Goal: Task Accomplishment & Management: Use online tool/utility

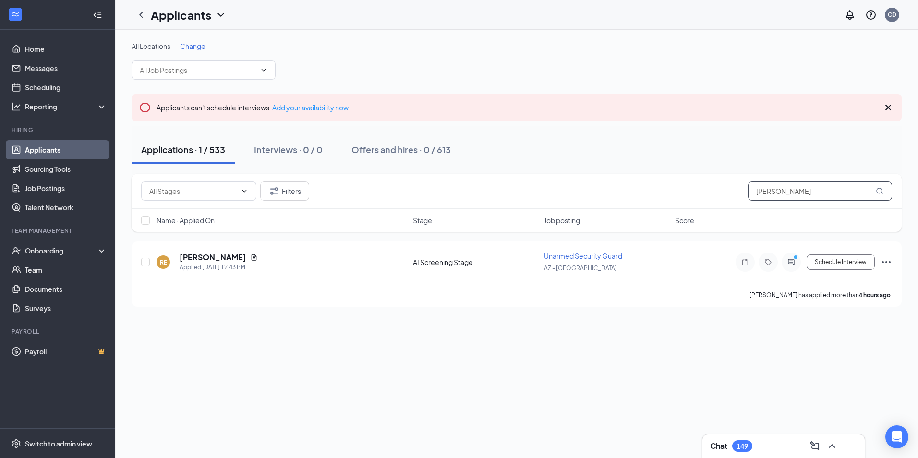
drag, startPoint x: 805, startPoint y: 191, endPoint x: 712, endPoint y: 195, distance: 93.7
click at [712, 195] on div "Filters ricky esteves" at bounding box center [516, 191] width 751 height 19
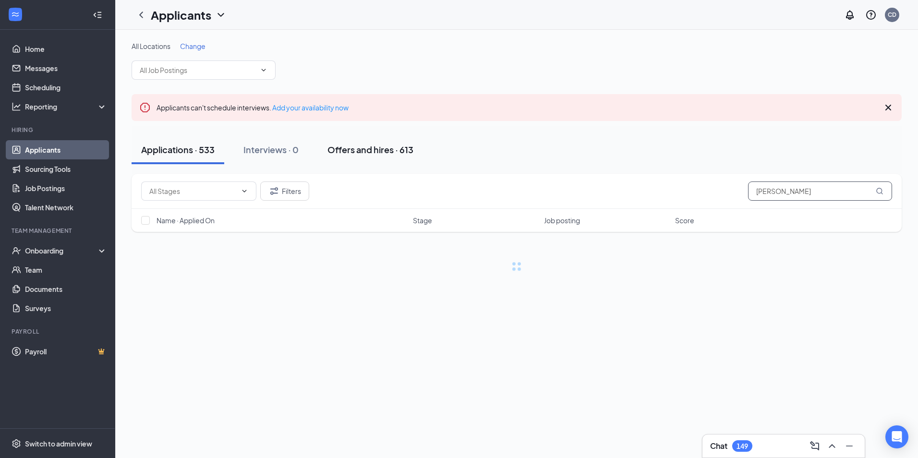
type input "david marks"
click at [338, 150] on div "Offers and hires · 613" at bounding box center [370, 150] width 86 height 12
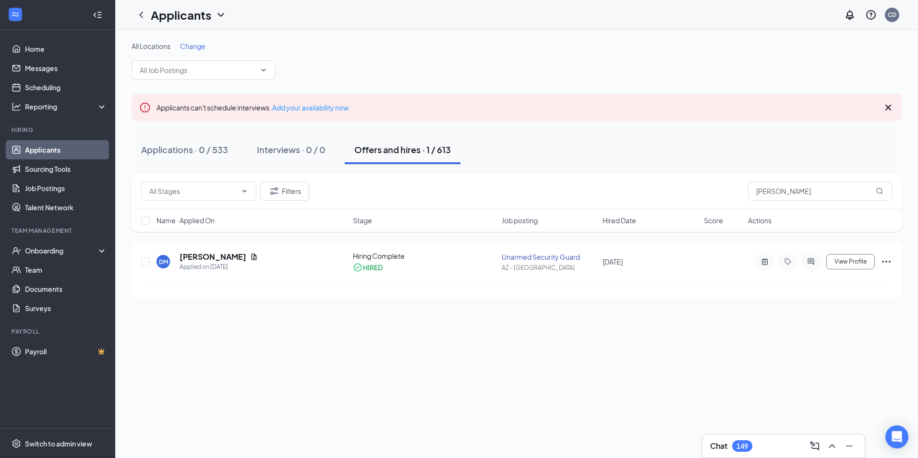
click at [413, 151] on div "Offers and hires · 1 / 613" at bounding box center [402, 150] width 97 height 12
click at [215, 258] on h5 "David Marks" at bounding box center [213, 257] width 67 height 11
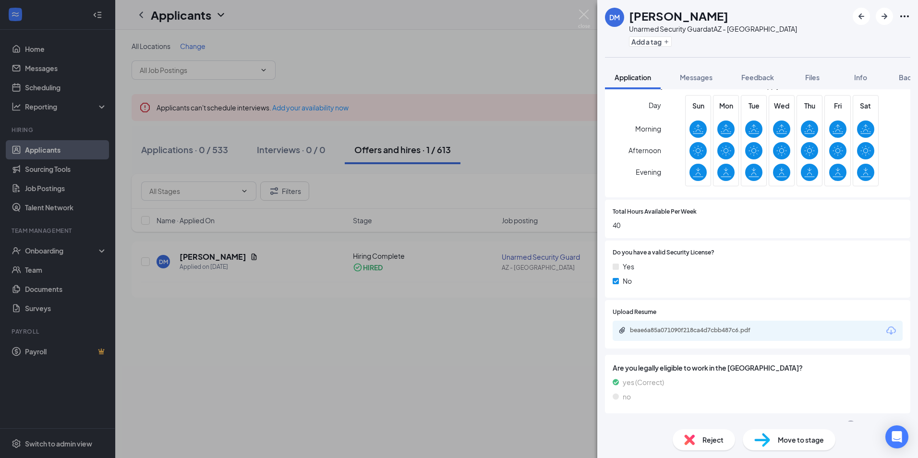
scroll to position [344, 0]
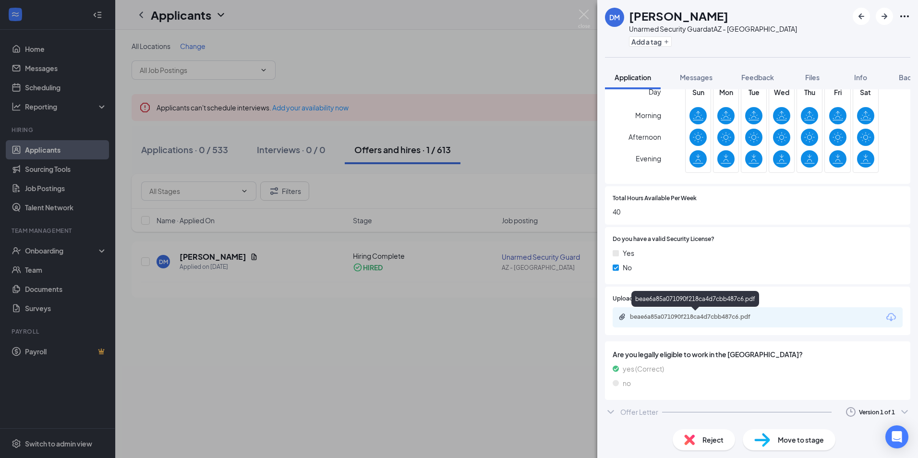
click at [705, 314] on div "beae6a85a071090f218ca4d7cbb487c6.pdf" at bounding box center [697, 317] width 134 height 8
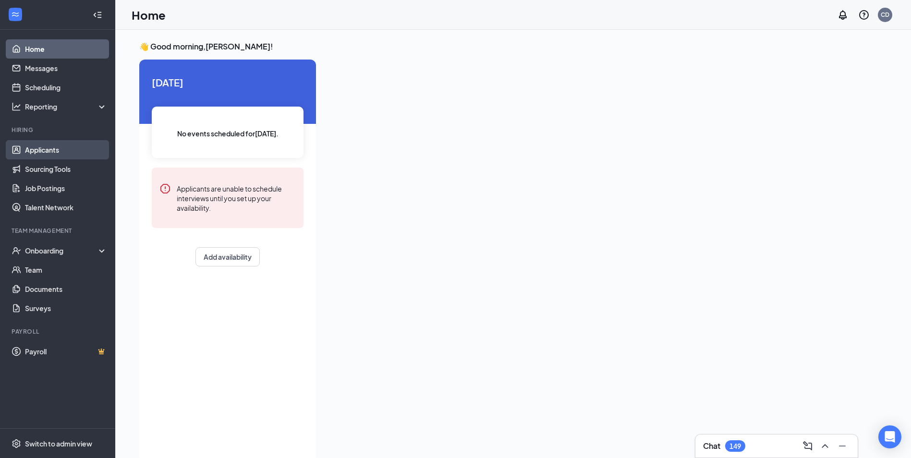
click at [51, 150] on link "Applicants" at bounding box center [66, 149] width 82 height 19
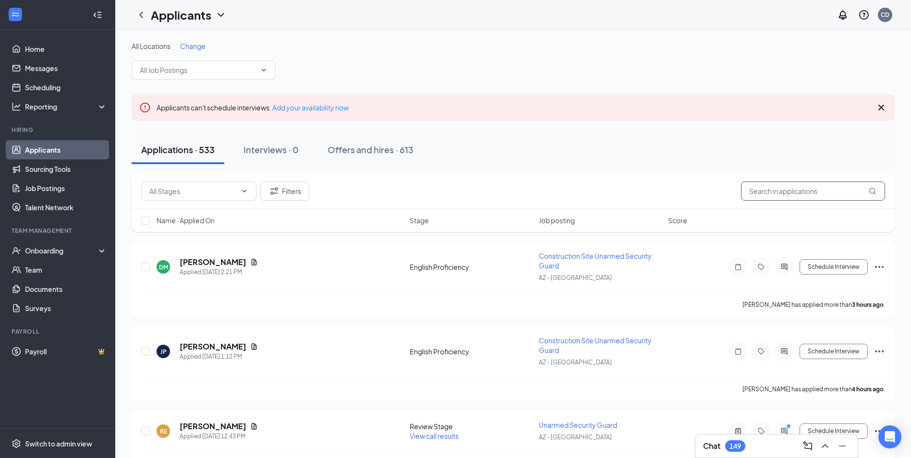
click at [773, 195] on input "text" at bounding box center [813, 191] width 144 height 19
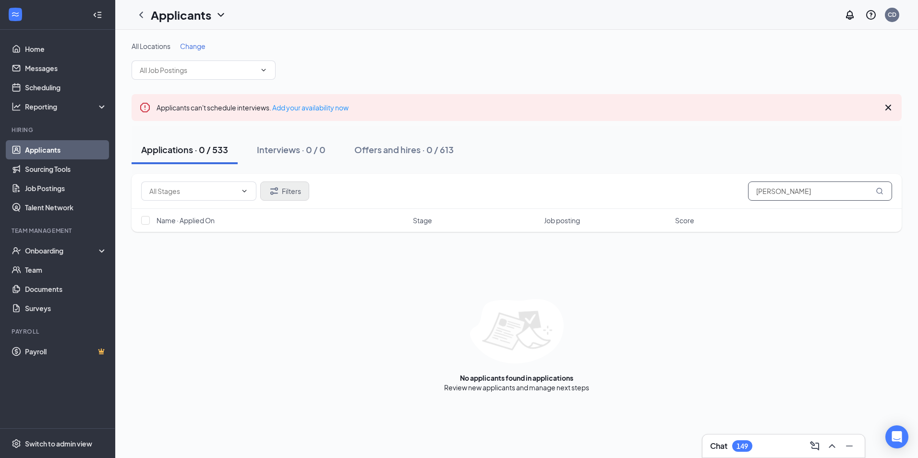
type input "[PERSON_NAME]"
click at [286, 193] on button "Filters" at bounding box center [284, 191] width 49 height 19
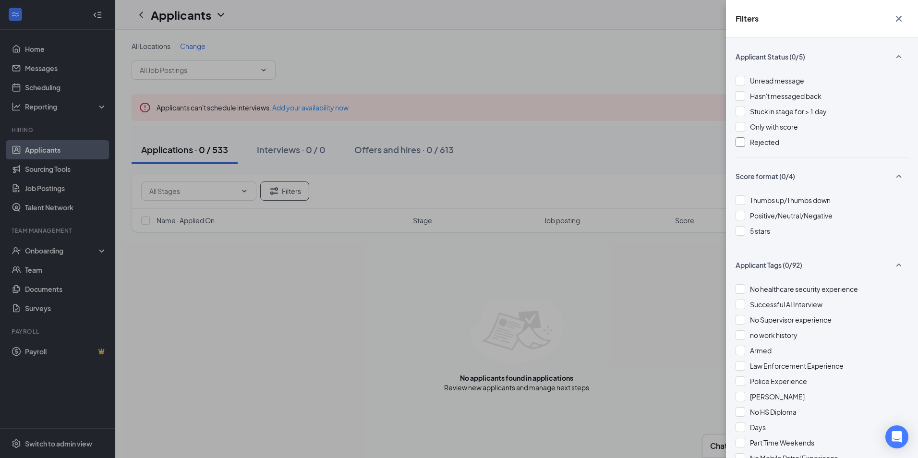
click at [740, 144] on div at bounding box center [741, 142] width 10 height 10
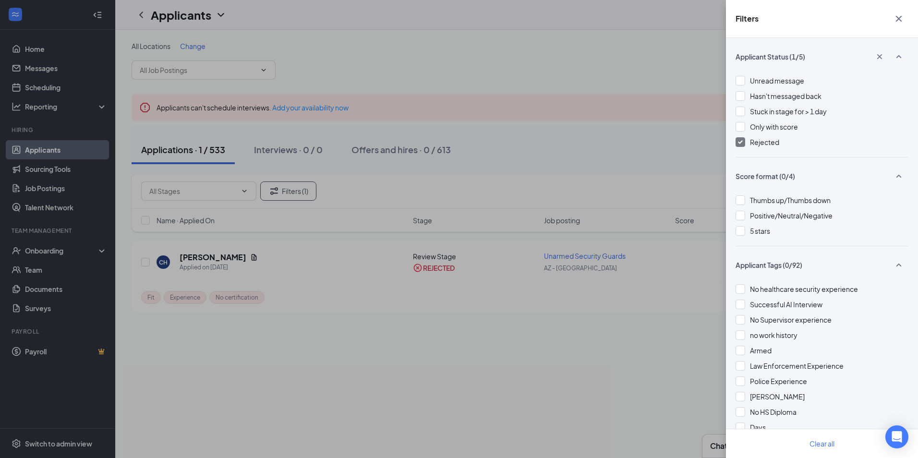
click at [394, 299] on div "Filters Applicant Status (1/5) Unread message Hasn't messaged back Stuck in sta…" at bounding box center [459, 229] width 918 height 458
click at [601, 375] on div "Filters Applicant Status (1/5) Unread message Hasn't messaged back Stuck in sta…" at bounding box center [459, 229] width 918 height 458
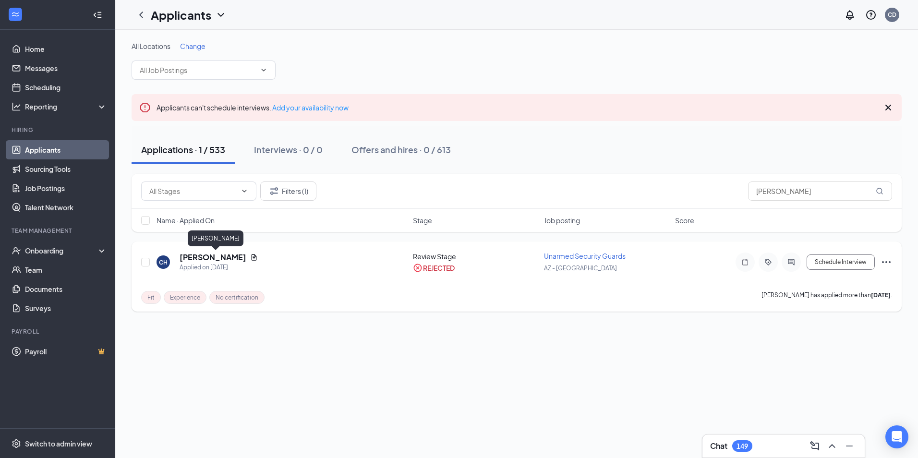
click at [237, 257] on h5 "[PERSON_NAME]" at bounding box center [213, 257] width 67 height 11
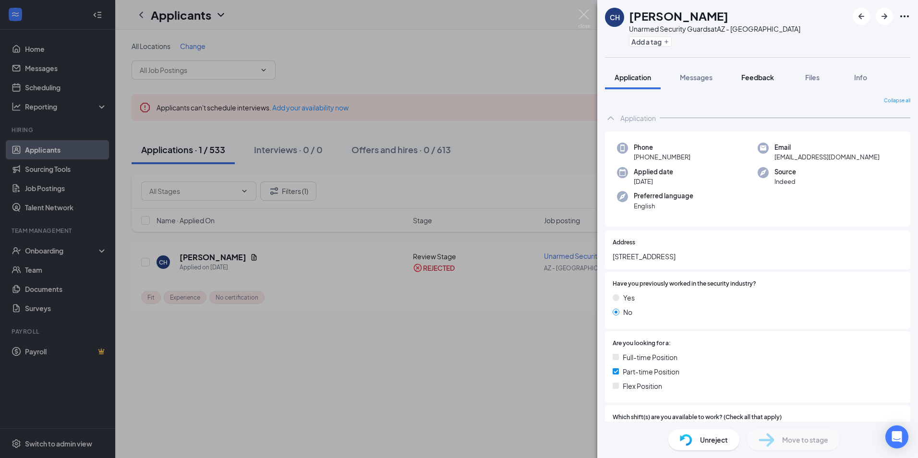
click at [754, 79] on span "Feedback" at bounding box center [757, 77] width 33 height 9
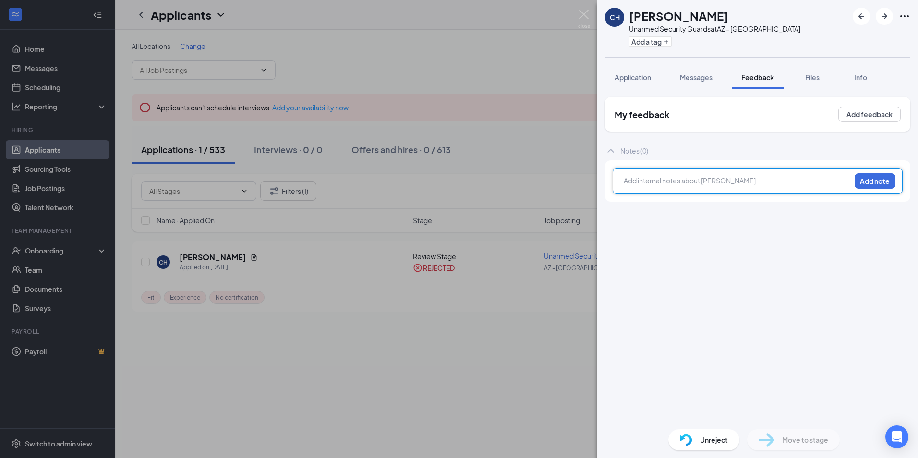
click at [645, 180] on div at bounding box center [737, 181] width 226 height 10
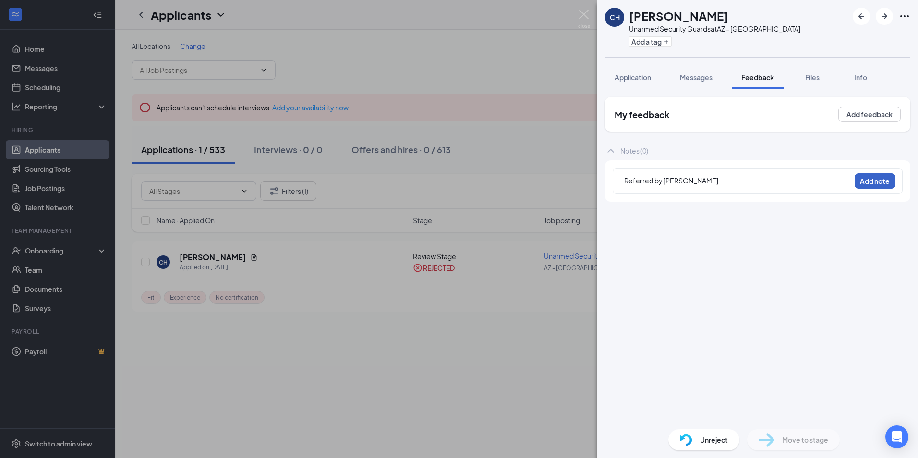
click at [869, 183] on button "Add note" at bounding box center [875, 180] width 41 height 15
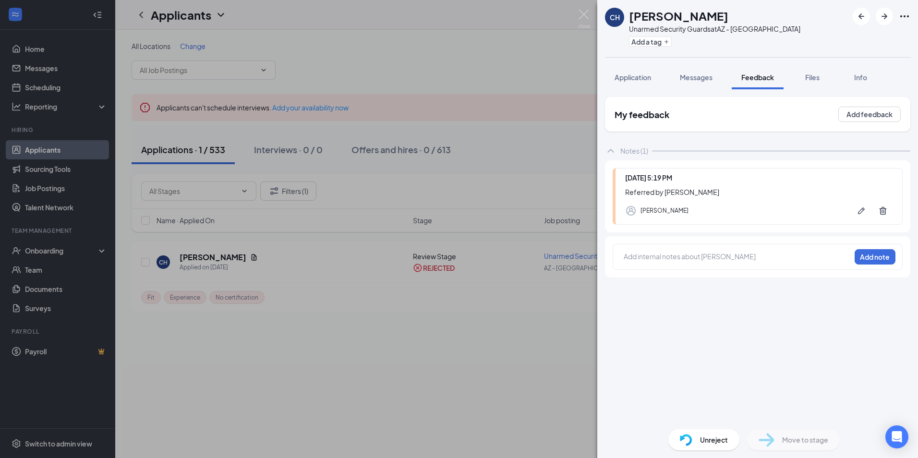
click at [461, 291] on div "CH [PERSON_NAME] Unarmed Security Guards at AZ - Phoenix Add a tag Application …" at bounding box center [459, 229] width 918 height 458
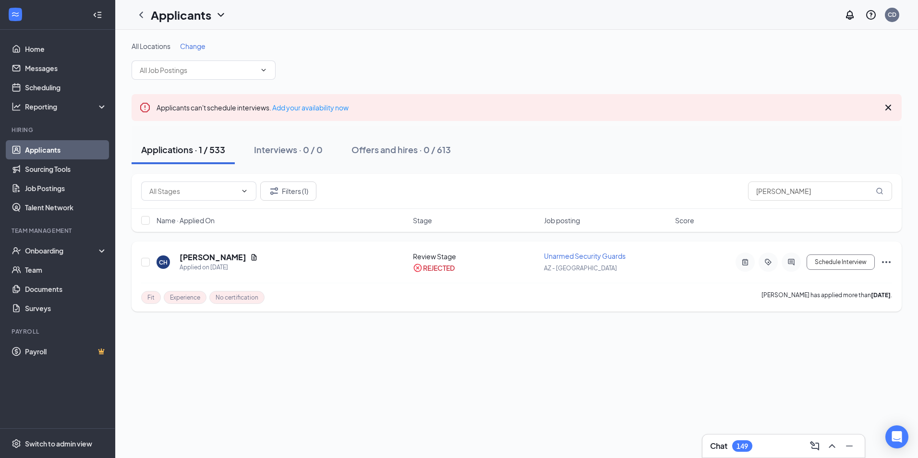
click at [886, 262] on icon "Ellipses" at bounding box center [886, 262] width 9 height 2
click at [810, 74] on p "Unreject" at bounding box center [843, 76] width 83 height 10
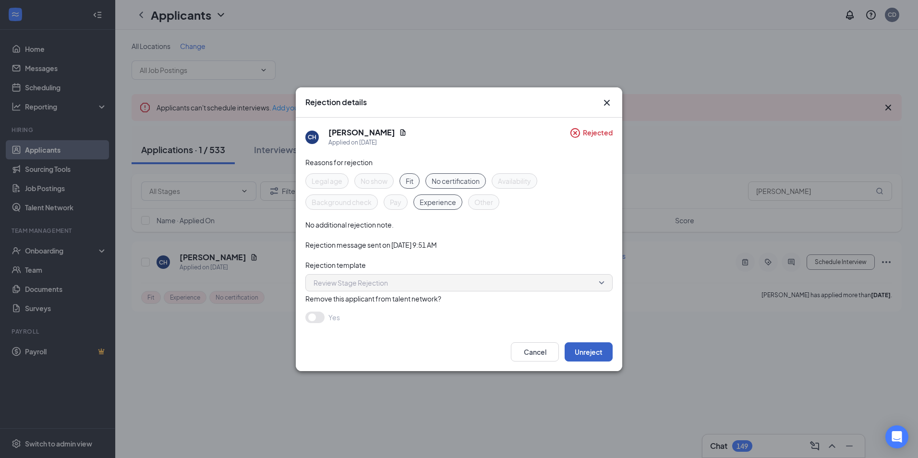
click at [584, 352] on button "Unreject" at bounding box center [589, 351] width 48 height 19
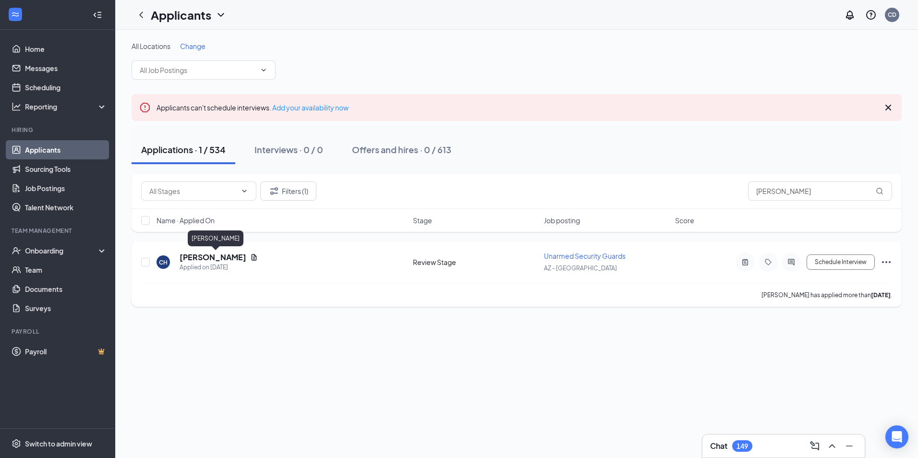
click at [222, 255] on h5 "[PERSON_NAME]" at bounding box center [213, 257] width 67 height 11
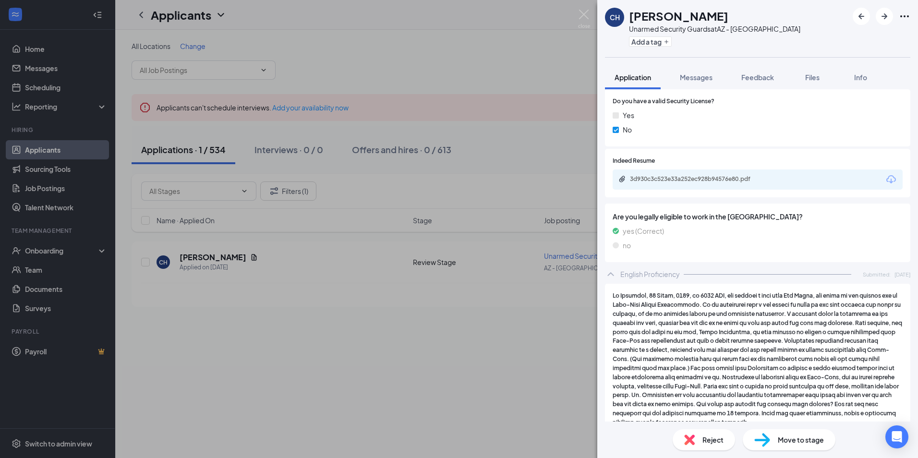
scroll to position [480, 0]
click at [702, 174] on div "3d930c3c523e33a252ec928b94576e80.pdf" at bounding box center [695, 165] width 128 height 20
click at [701, 180] on div "3d930c3c523e33a252ec928b94576e80.pdf" at bounding box center [697, 181] width 134 height 8
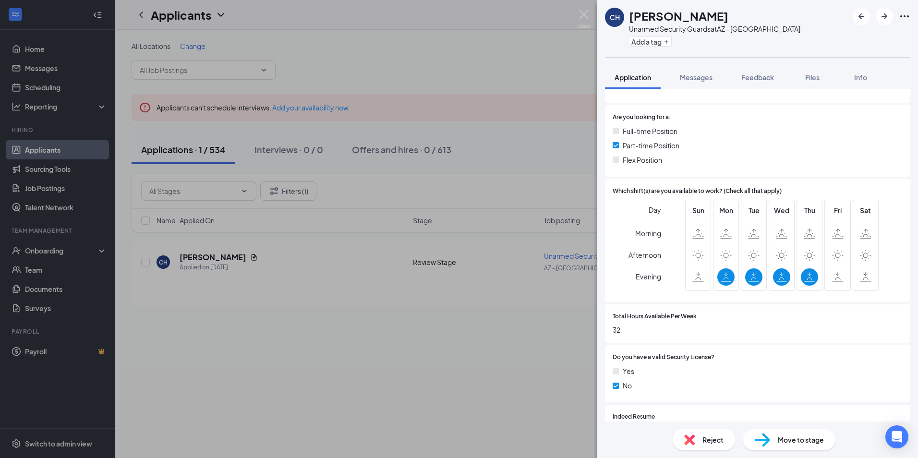
scroll to position [334, 0]
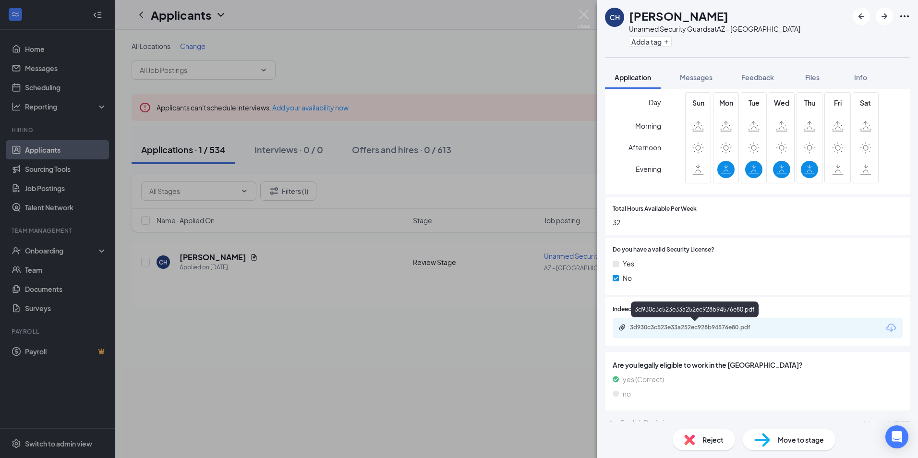
click at [710, 327] on div "3d930c3c523e33a252ec928b94576e80.pdf" at bounding box center [697, 328] width 134 height 8
drag, startPoint x: 460, startPoint y: 369, endPoint x: 463, endPoint y: 348, distance: 21.9
click at [460, 368] on div "CH [PERSON_NAME] Unarmed Security Guards at [GEOGRAPHIC_DATA] - Phoenix Add a t…" at bounding box center [459, 229] width 918 height 458
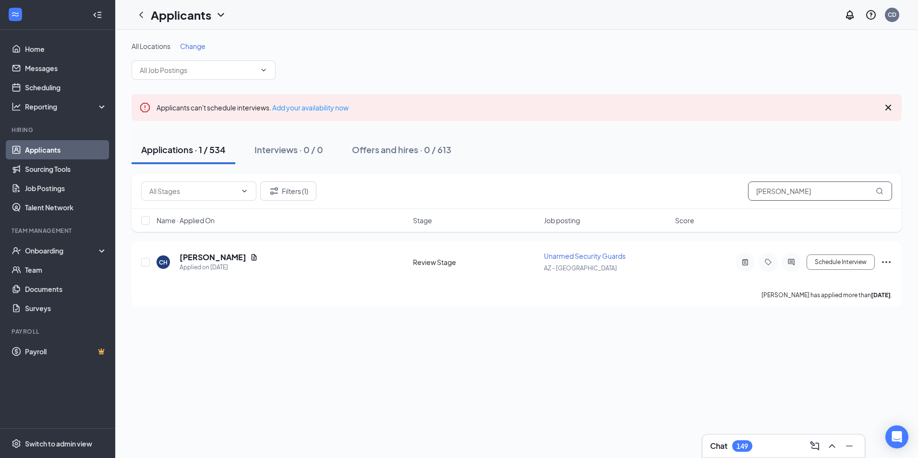
drag, startPoint x: 834, startPoint y: 194, endPoint x: 667, endPoint y: 200, distance: 166.8
click at [670, 199] on div "Filters (1) [PERSON_NAME]" at bounding box center [516, 191] width 751 height 19
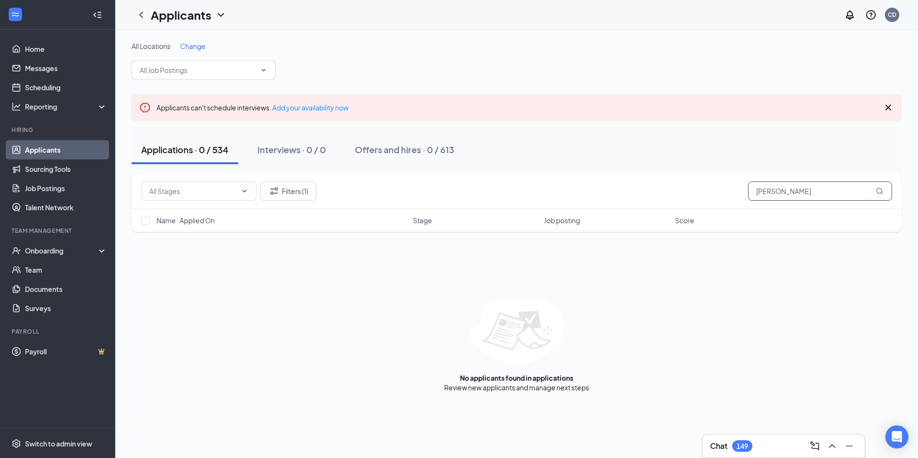
type input "[PERSON_NAME]"
click at [199, 148] on div "Applications · 0 / 534" at bounding box center [184, 150] width 87 height 12
click at [290, 190] on button "Filters (1)" at bounding box center [288, 191] width 56 height 19
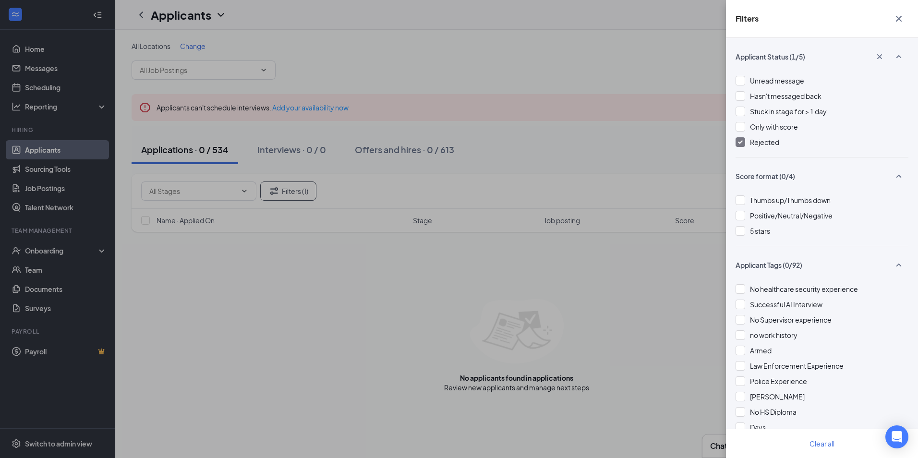
click at [740, 142] on img at bounding box center [740, 142] width 5 height 4
click at [385, 286] on div "Filters Applicant Status (0/5) Unread message Hasn't messaged back Stuck in sta…" at bounding box center [459, 229] width 918 height 458
click at [634, 289] on div "Filters Applicant Status (0/5) Unread message Hasn't messaged back Stuck in sta…" at bounding box center [459, 229] width 918 height 458
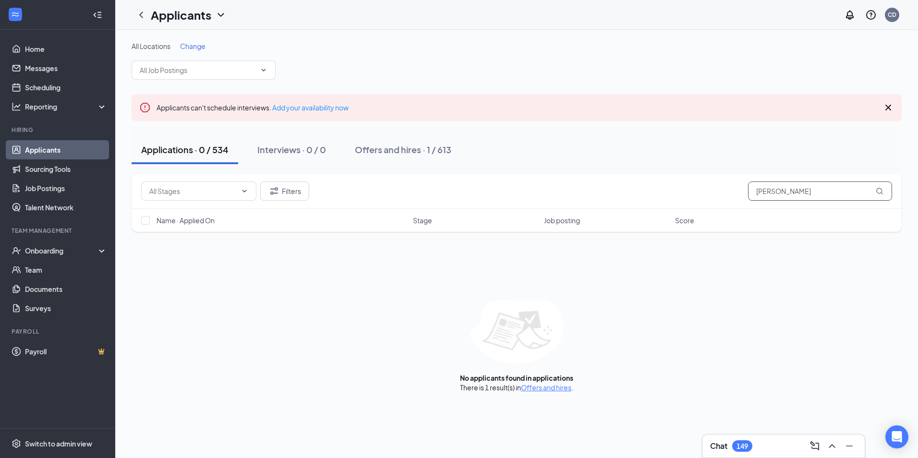
click at [785, 193] on input "[PERSON_NAME]" at bounding box center [820, 191] width 144 height 19
click at [293, 152] on div "Interviews · 0 / 0" at bounding box center [291, 150] width 69 height 12
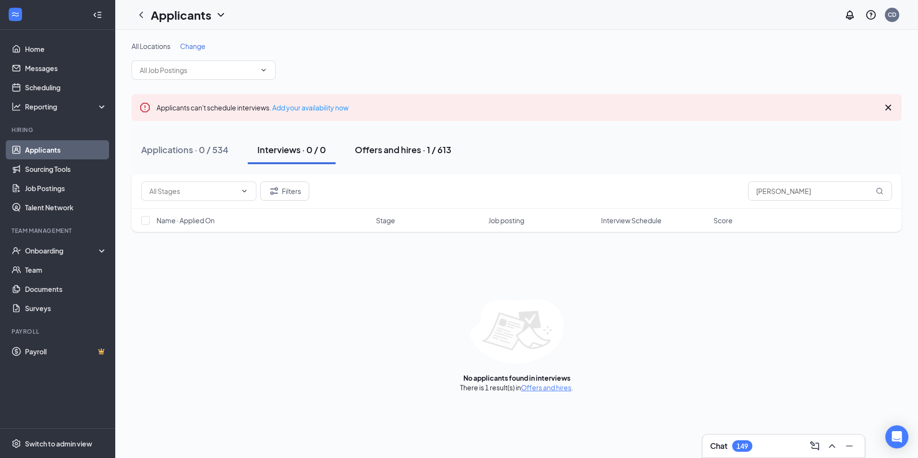
click at [372, 149] on div "Offers and hires · 1 / 613" at bounding box center [403, 150] width 97 height 12
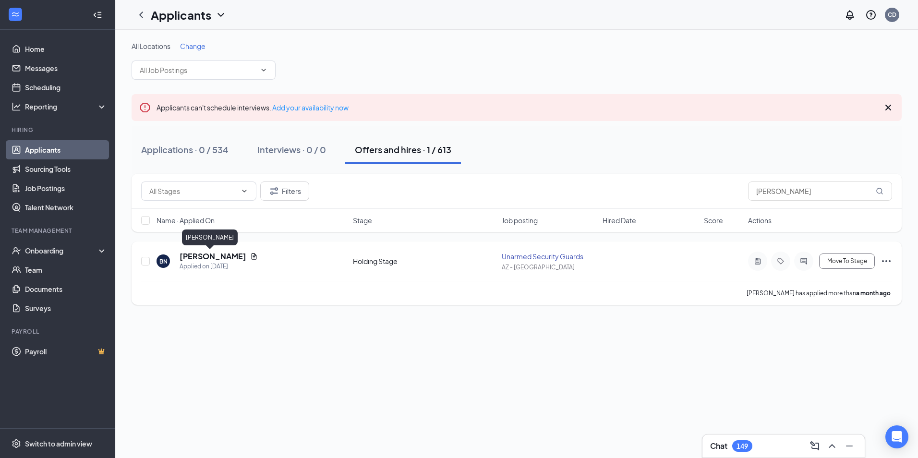
click at [201, 258] on h5 "[PERSON_NAME]" at bounding box center [213, 256] width 67 height 11
click at [201, 258] on div at bounding box center [459, 229] width 918 height 458
click at [184, 257] on h5 "[PERSON_NAME]" at bounding box center [213, 256] width 67 height 11
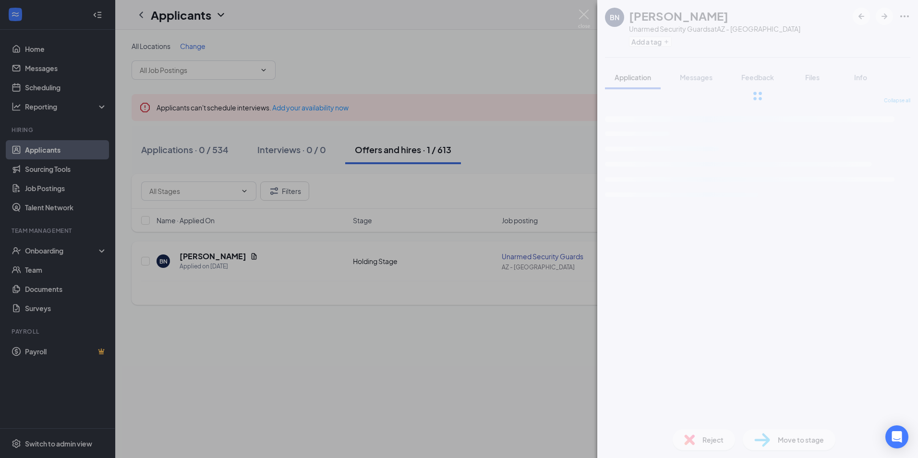
click at [184, 257] on div "BN [PERSON_NAME] Unarmed Security Guards at AZ - Phoenix Add a tag Application …" at bounding box center [459, 229] width 918 height 458
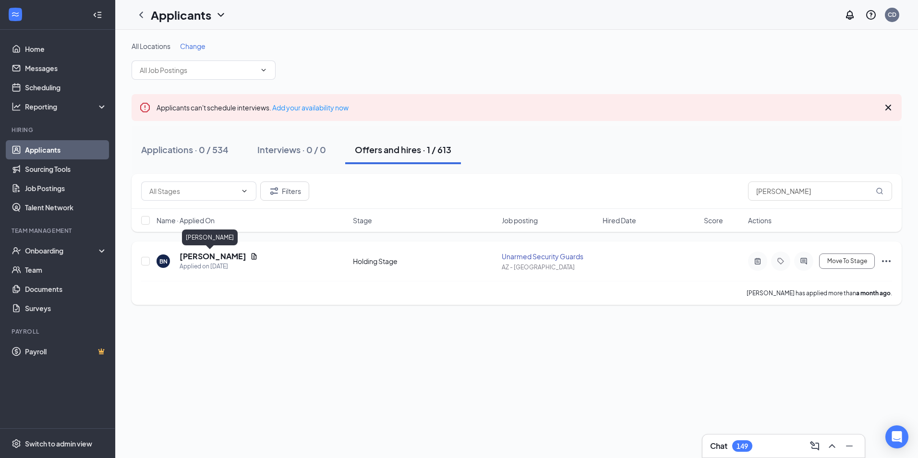
click at [207, 257] on h5 "[PERSON_NAME]" at bounding box center [213, 256] width 67 height 11
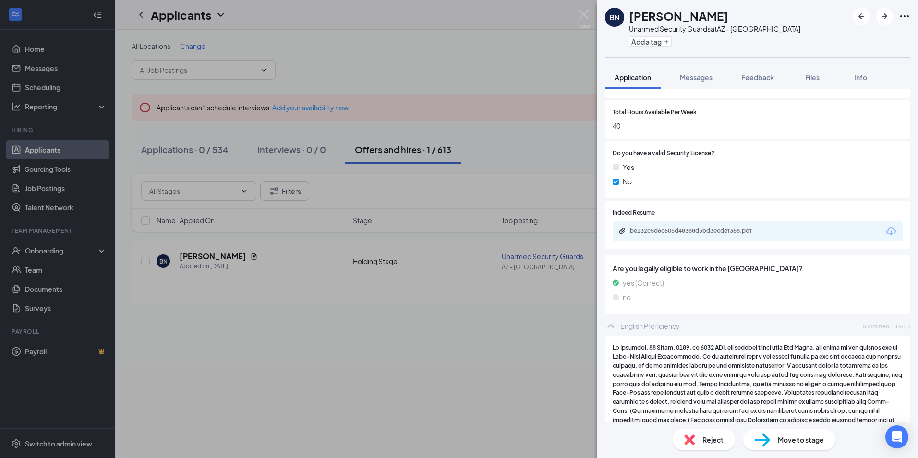
scroll to position [432, 0]
click at [686, 225] on div "be132c5d6c605d48388d3bd3ecdef368.pdf" at bounding box center [697, 229] width 134 height 8
click at [449, 357] on div "BN [PERSON_NAME] Unarmed Security Guards at AZ - Phoenix Add a tag Application …" at bounding box center [459, 229] width 918 height 458
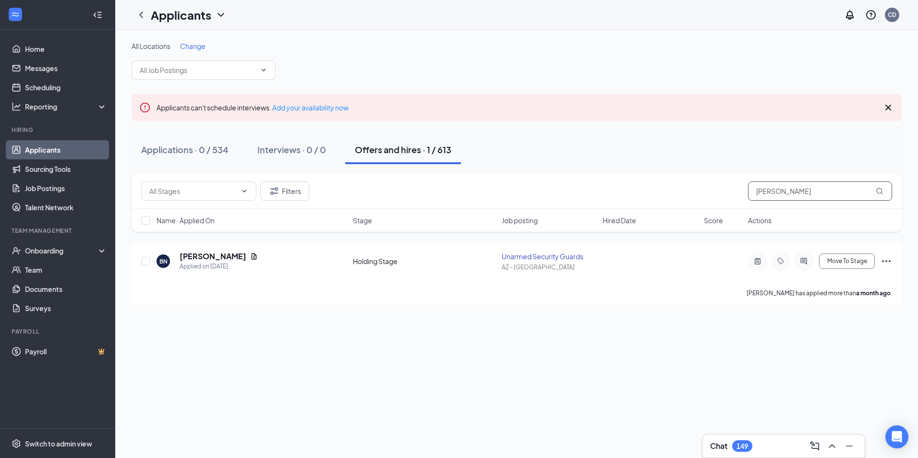
drag, startPoint x: 794, startPoint y: 190, endPoint x: 716, endPoint y: 200, distance: 78.4
click at [716, 200] on div "Filters [PERSON_NAME] n" at bounding box center [516, 191] width 751 height 19
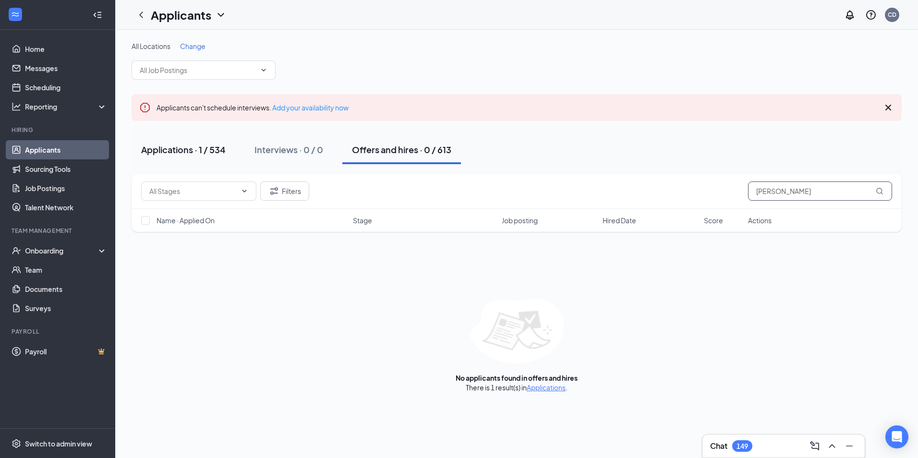
type input "[PERSON_NAME]"
click at [206, 147] on div "Applications · 1 / 534" at bounding box center [183, 150] width 85 height 12
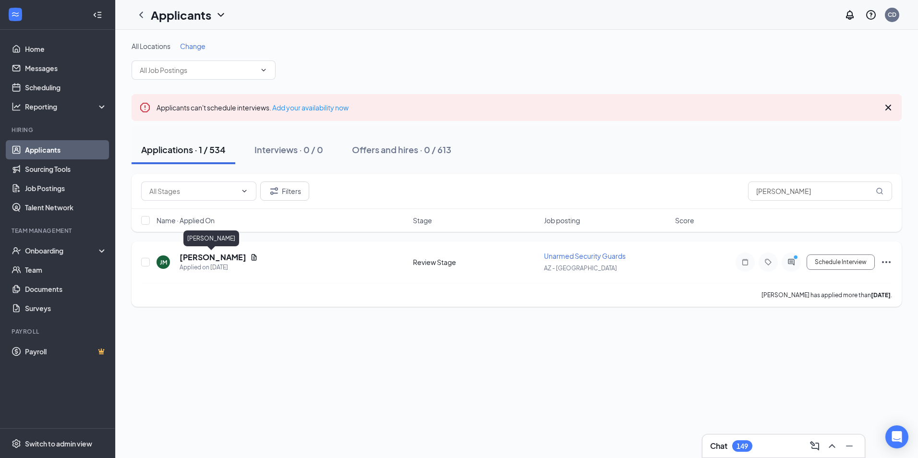
click at [218, 256] on h5 "[PERSON_NAME]" at bounding box center [213, 257] width 67 height 11
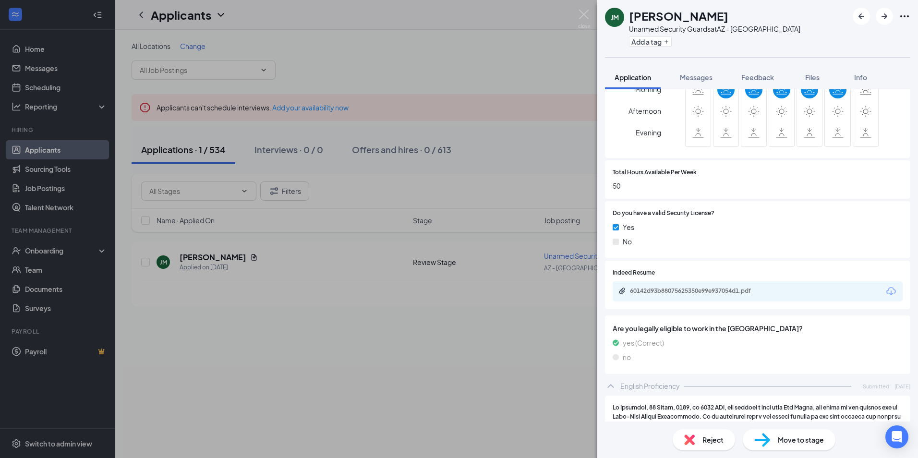
scroll to position [384, 0]
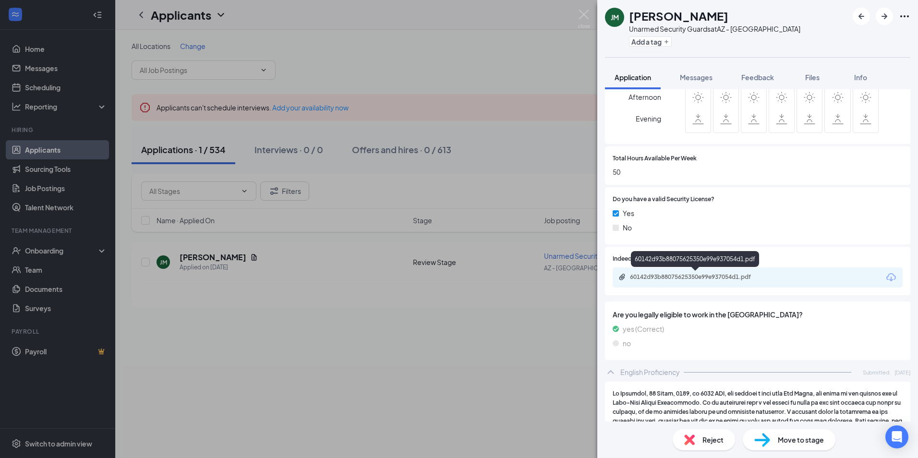
click at [713, 279] on div "60142d93b88075625350e99e937054d1.pdf" at bounding box center [697, 277] width 134 height 8
click at [727, 276] on div "60142d93b88075625350e99e937054d1.pdf" at bounding box center [697, 277] width 134 height 8
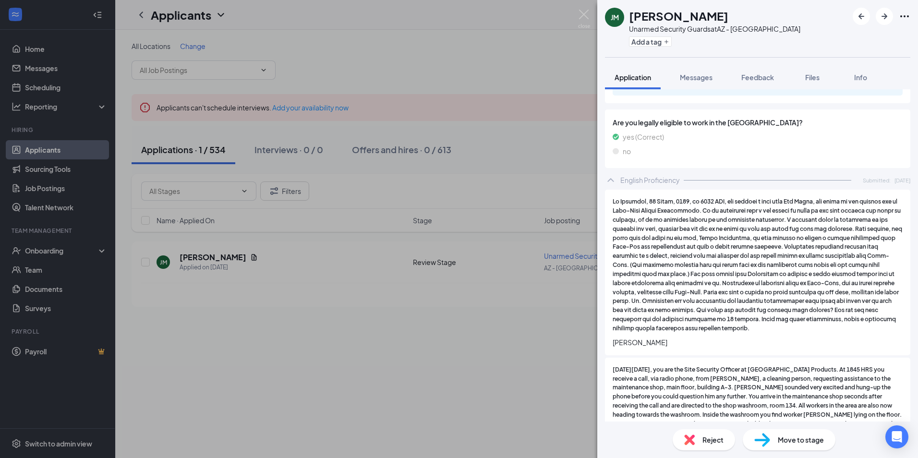
click at [398, 368] on div "[PERSON_NAME] [PERSON_NAME] Unarmed Security Guards at AZ - Phoenix Add a tag A…" at bounding box center [459, 229] width 918 height 458
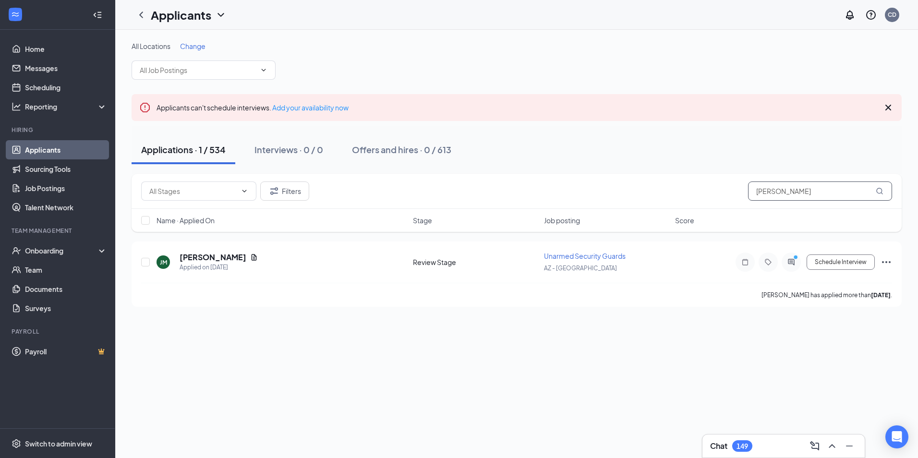
drag, startPoint x: 822, startPoint y: 192, endPoint x: 711, endPoint y: 205, distance: 111.7
click at [711, 205] on div "Filters [PERSON_NAME]" at bounding box center [517, 191] width 770 height 35
type input "[PERSON_NAME]"
